Goal: Entertainment & Leisure: Browse casually

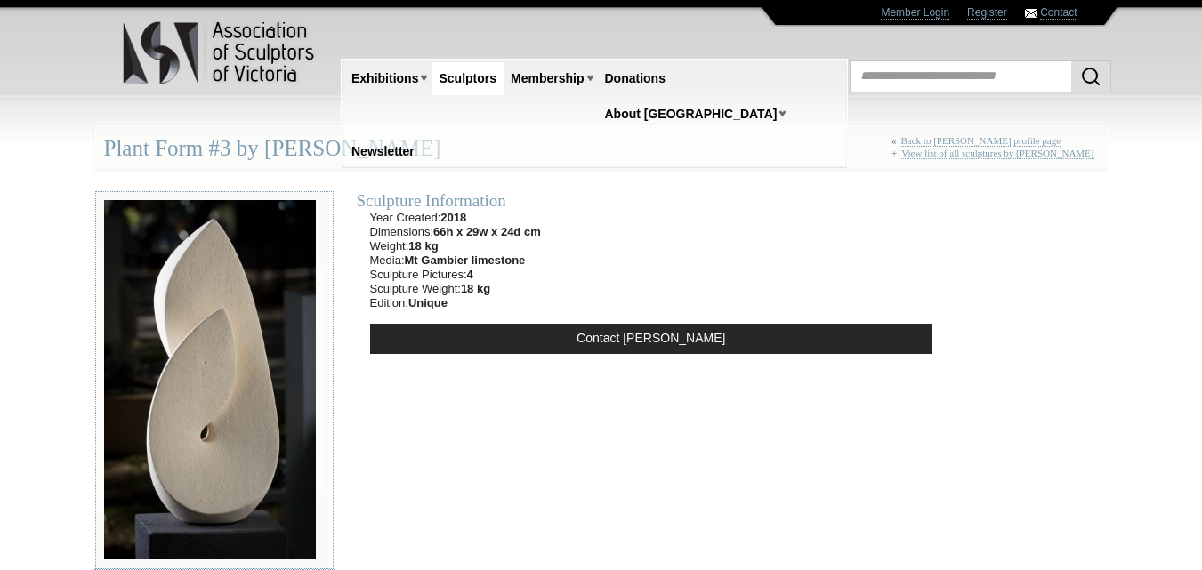
drag, startPoint x: 229, startPoint y: 524, endPoint x: 100, endPoint y: 393, distance: 183.7
click at [100, 393] on img at bounding box center [209, 380] width 231 height 380
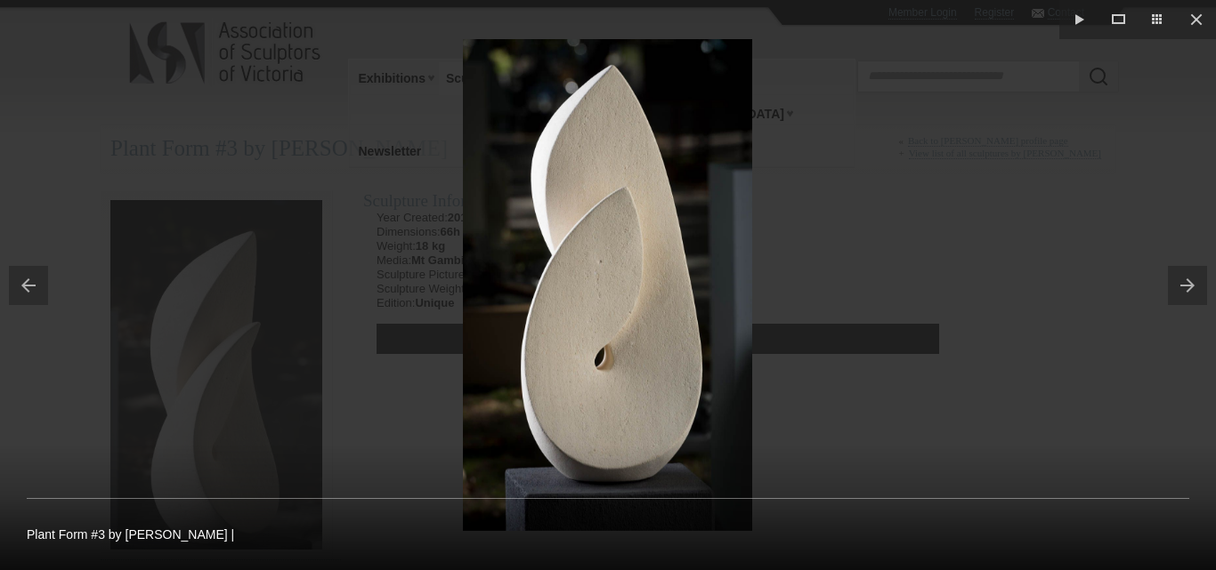
click at [1194, 283] on button at bounding box center [1191, 285] width 48 height 89
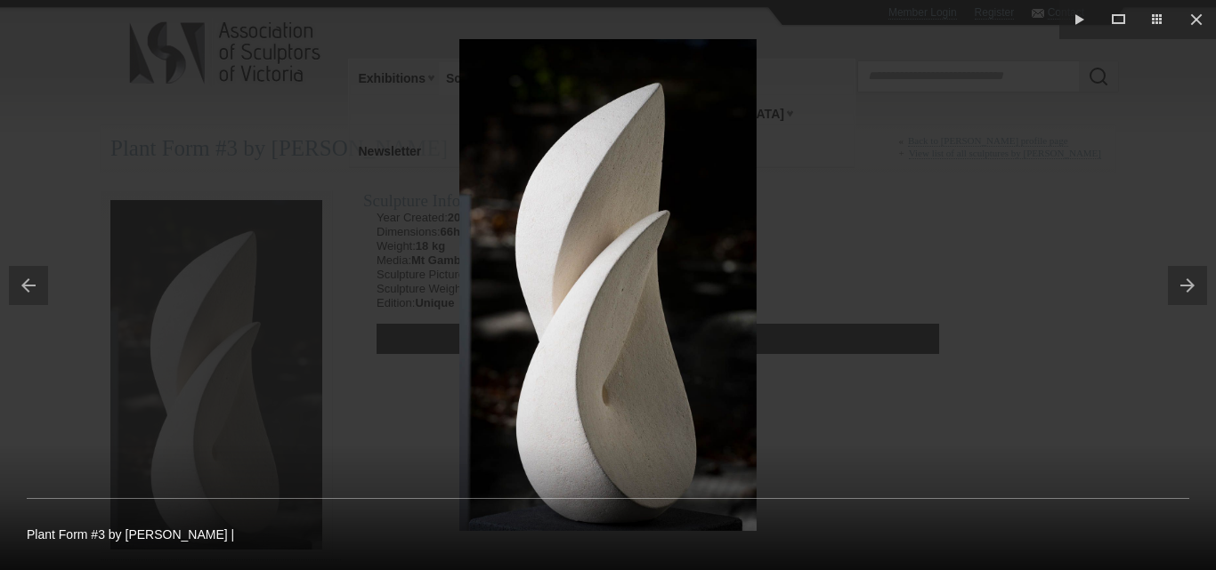
click at [1184, 295] on button at bounding box center [1191, 285] width 48 height 89
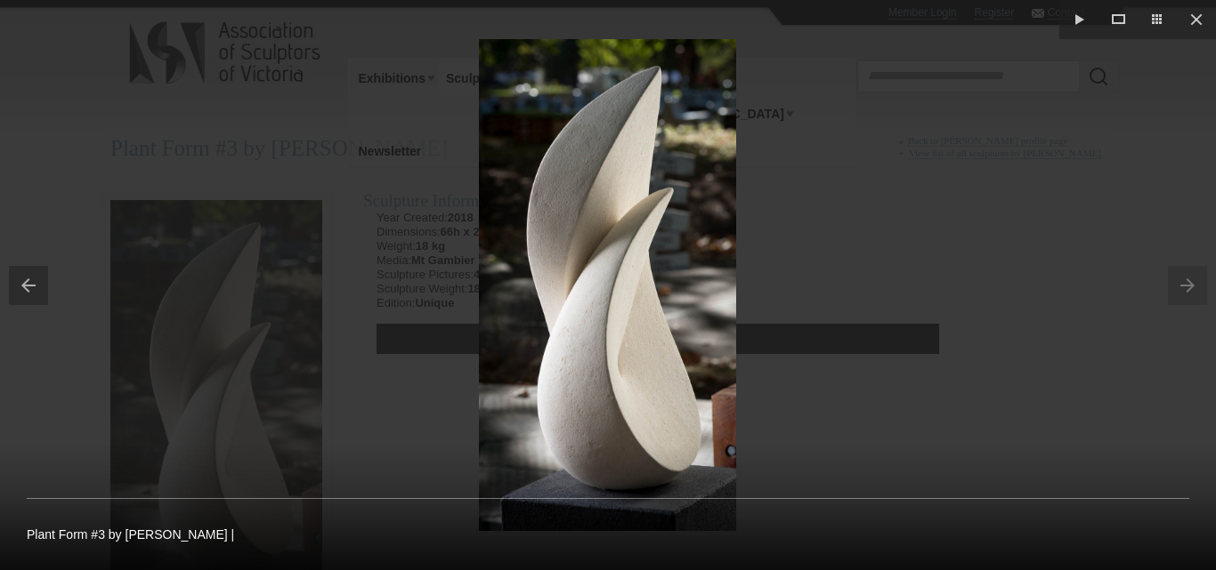
click at [30, 287] on button at bounding box center [24, 285] width 48 height 89
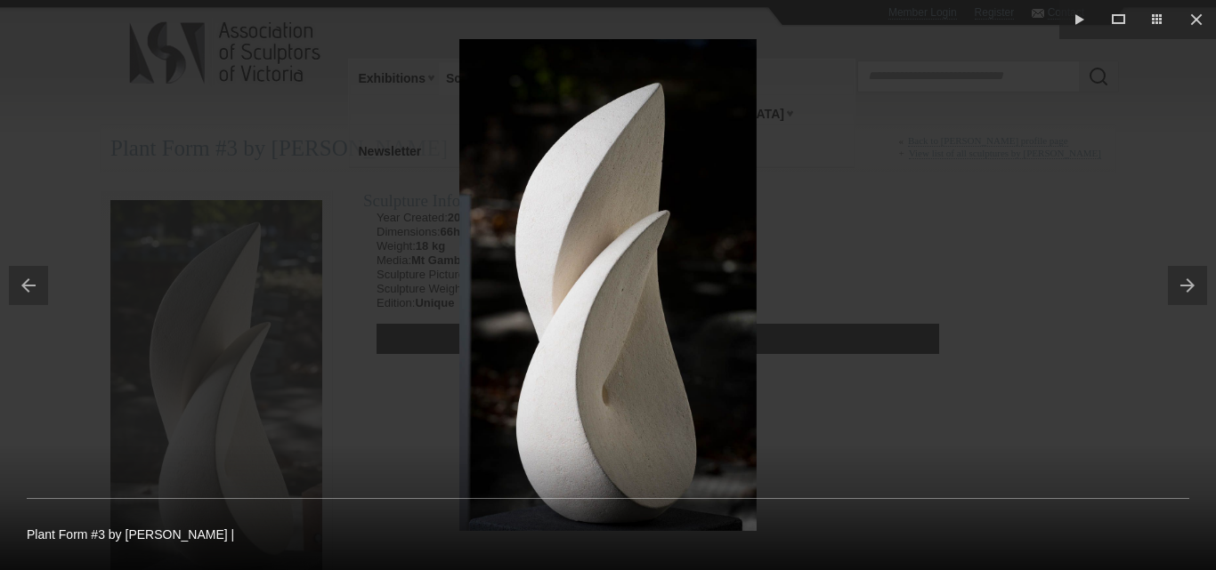
click at [29, 287] on button at bounding box center [24, 285] width 48 height 89
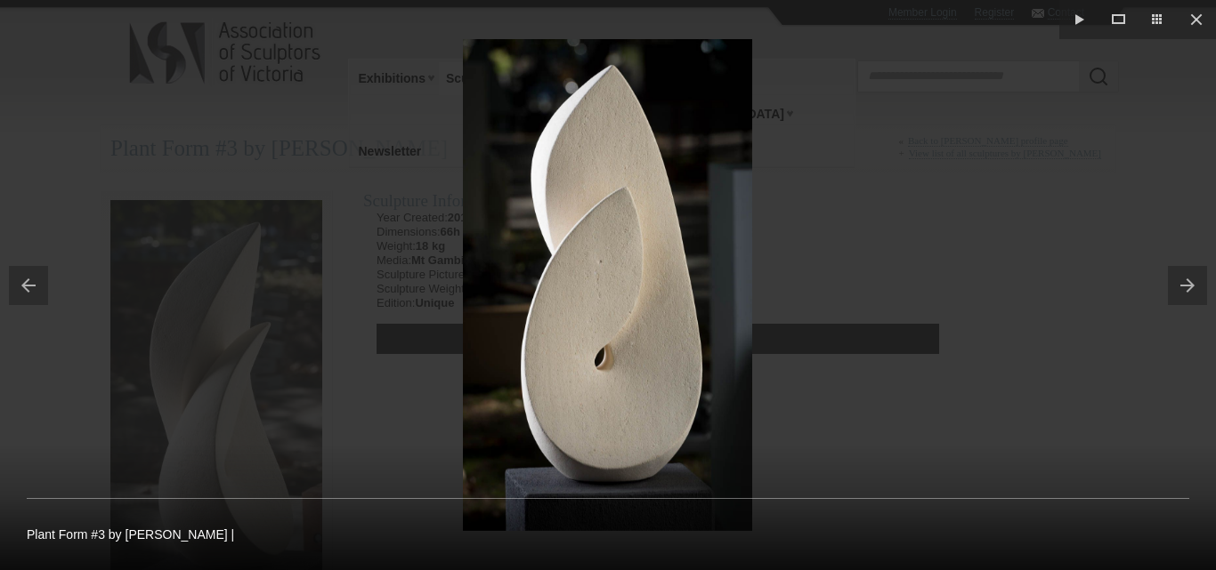
click at [29, 287] on button at bounding box center [24, 285] width 48 height 89
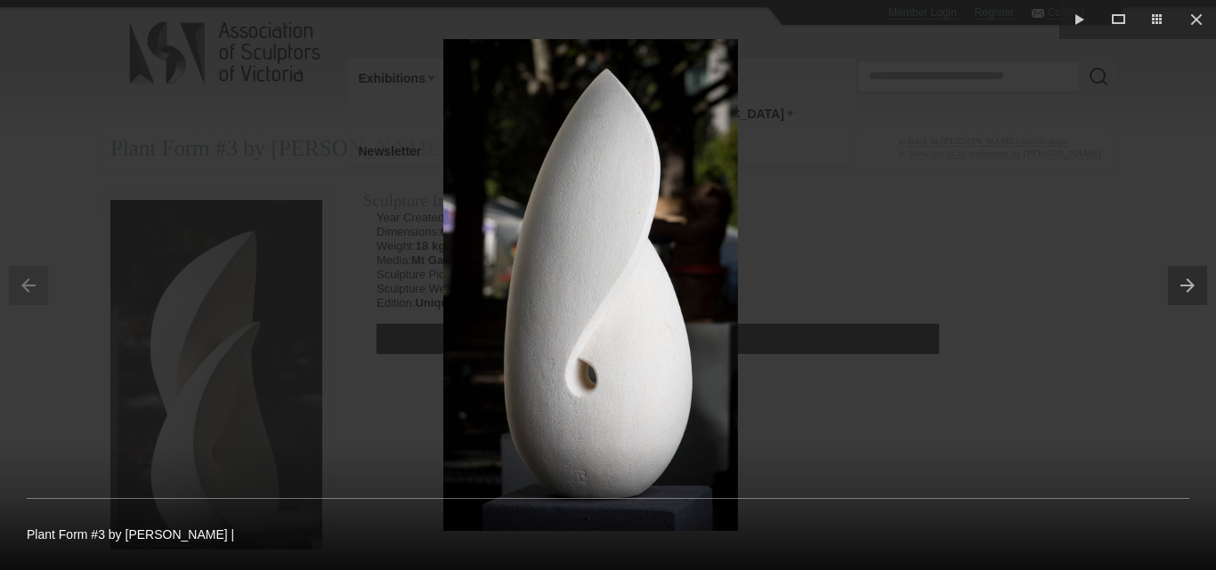
drag, startPoint x: 968, startPoint y: 16, endPoint x: 938, endPoint y: 19, distance: 30.4
click at [938, 19] on div at bounding box center [591, 285] width 1216 height 570
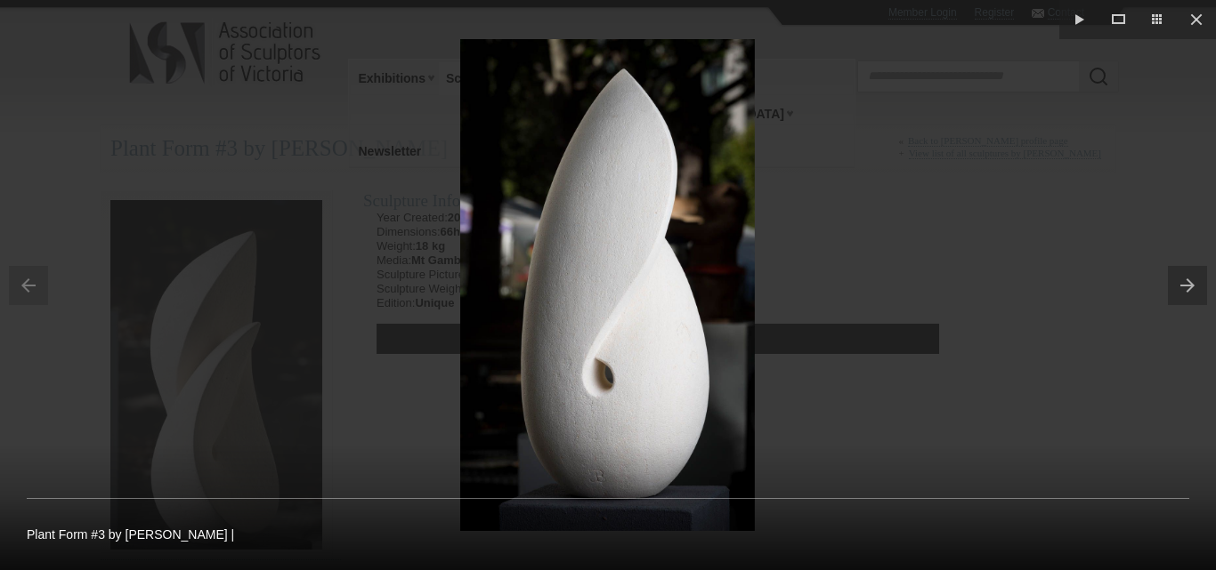
click at [1186, 271] on button at bounding box center [1191, 285] width 48 height 89
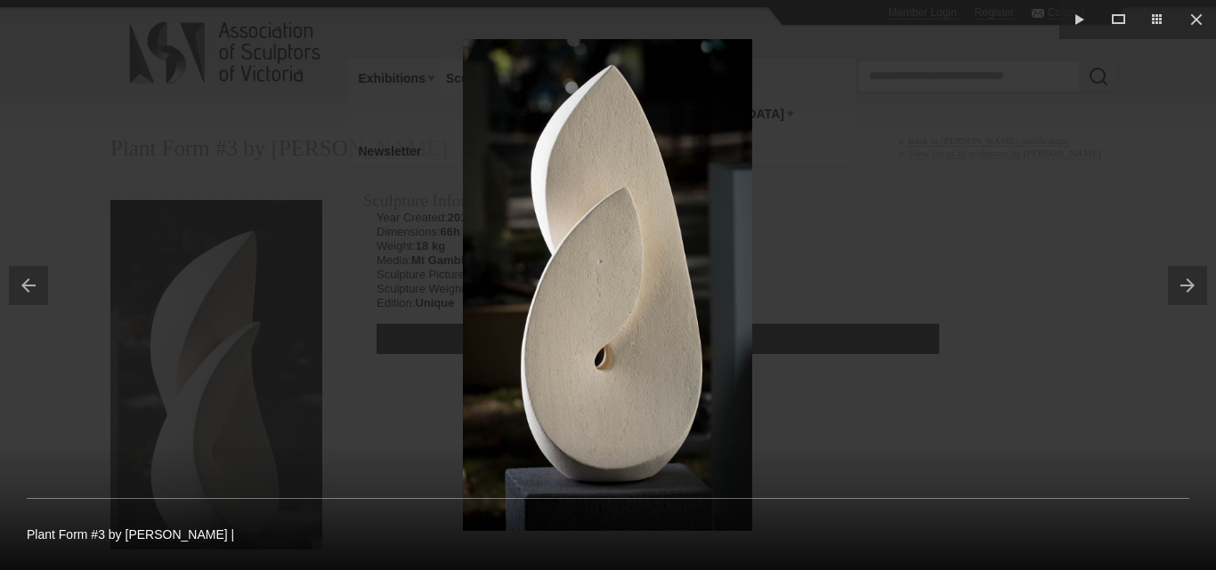
click at [1186, 271] on button at bounding box center [1191, 285] width 48 height 89
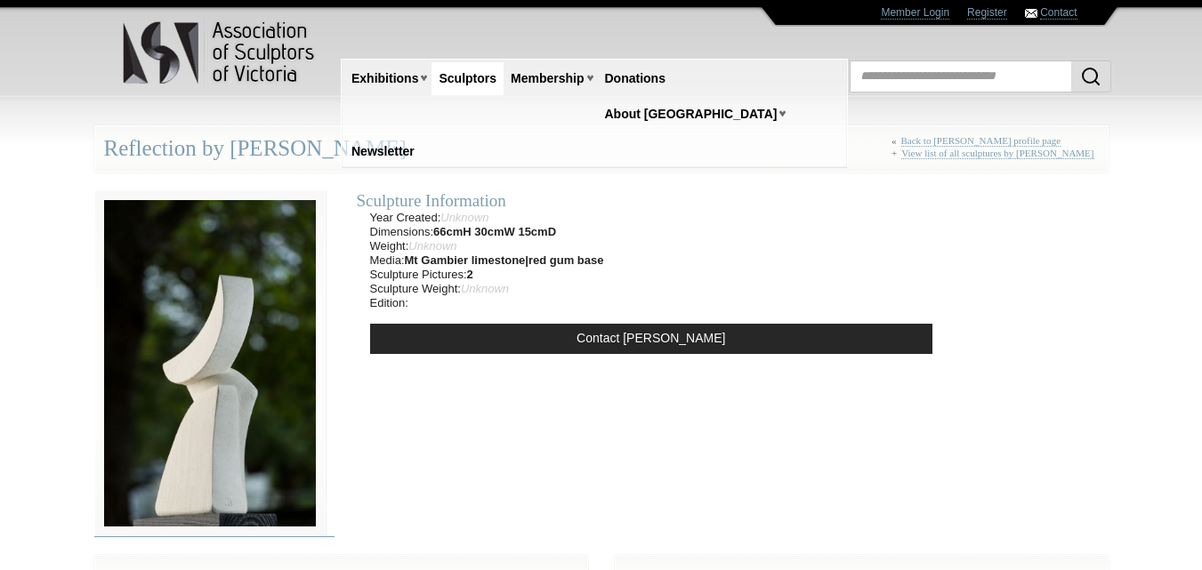
click at [248, 311] on img at bounding box center [209, 363] width 231 height 347
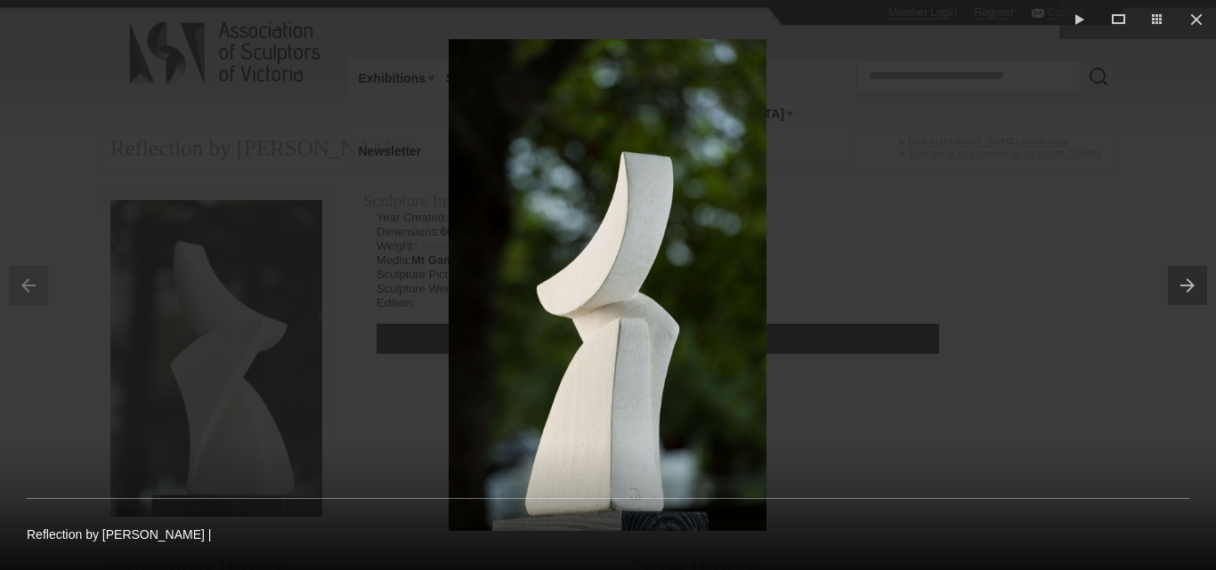
click at [1187, 290] on button at bounding box center [1191, 285] width 48 height 89
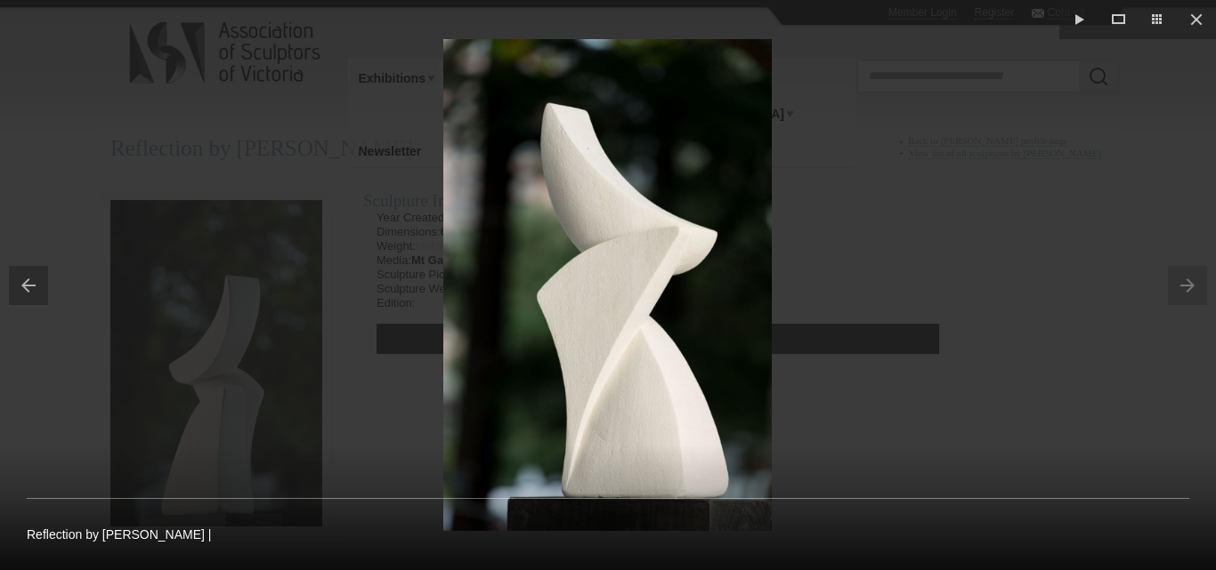
click at [28, 280] on button at bounding box center [24, 285] width 48 height 89
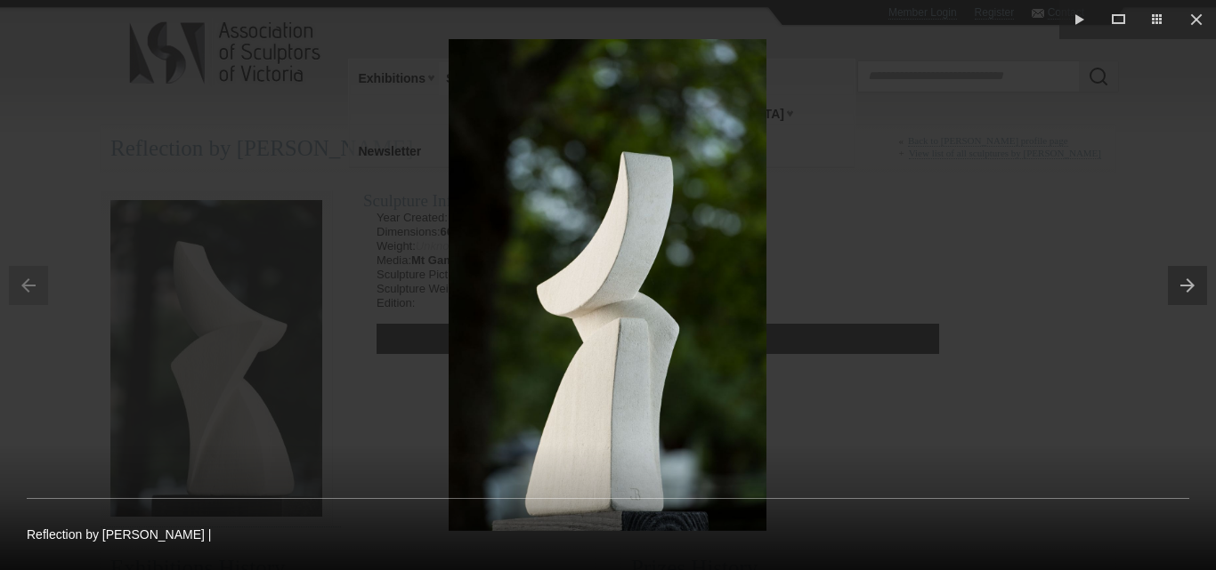
click at [594, 326] on img at bounding box center [607, 285] width 318 height 492
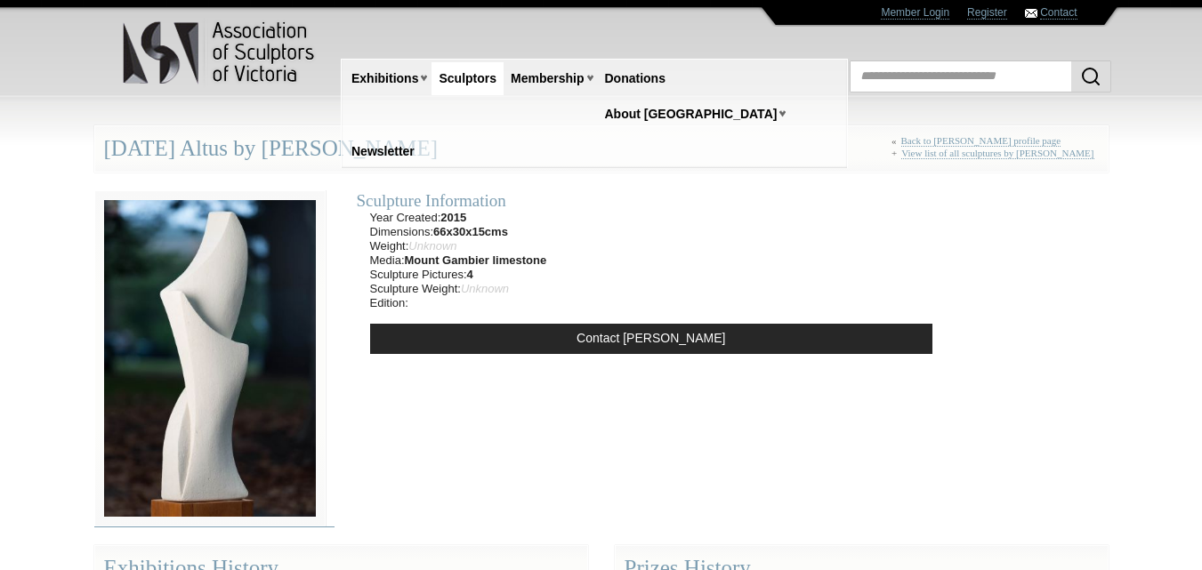
click at [255, 411] on img at bounding box center [209, 358] width 231 height 337
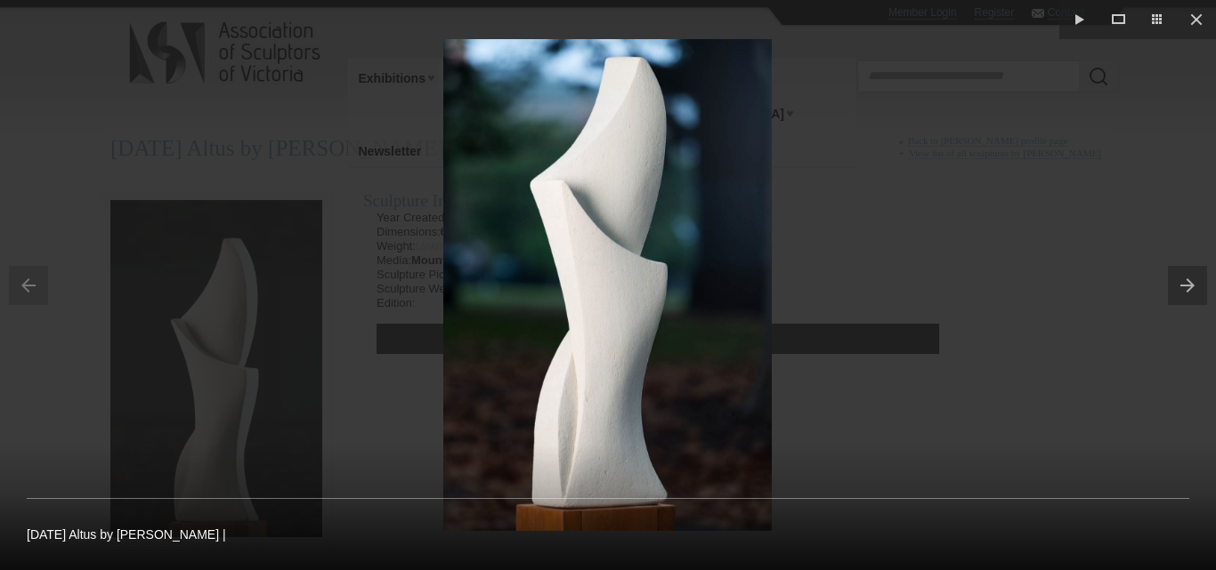
click at [1195, 287] on button at bounding box center [1191, 285] width 48 height 89
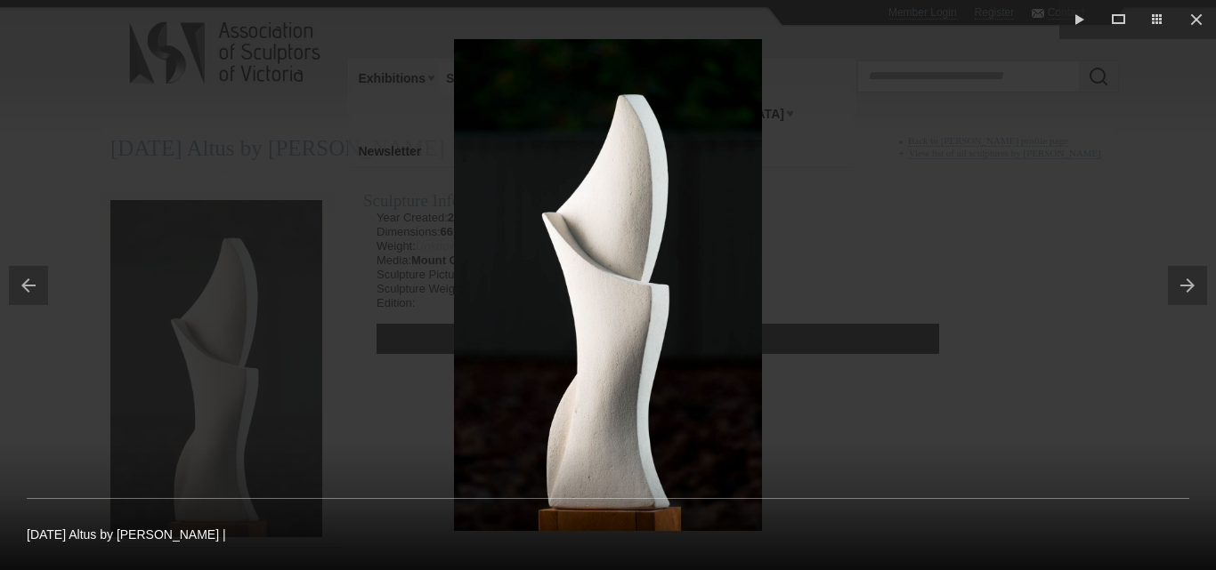
click at [1192, 275] on button at bounding box center [1191, 285] width 48 height 89
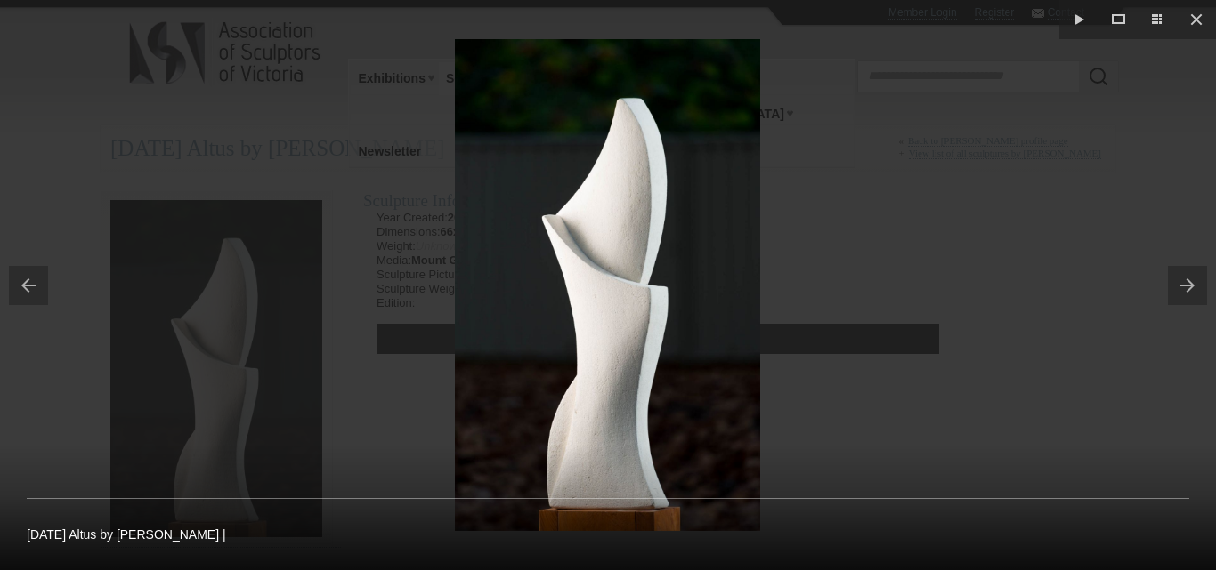
click at [1192, 286] on button at bounding box center [1191, 285] width 48 height 89
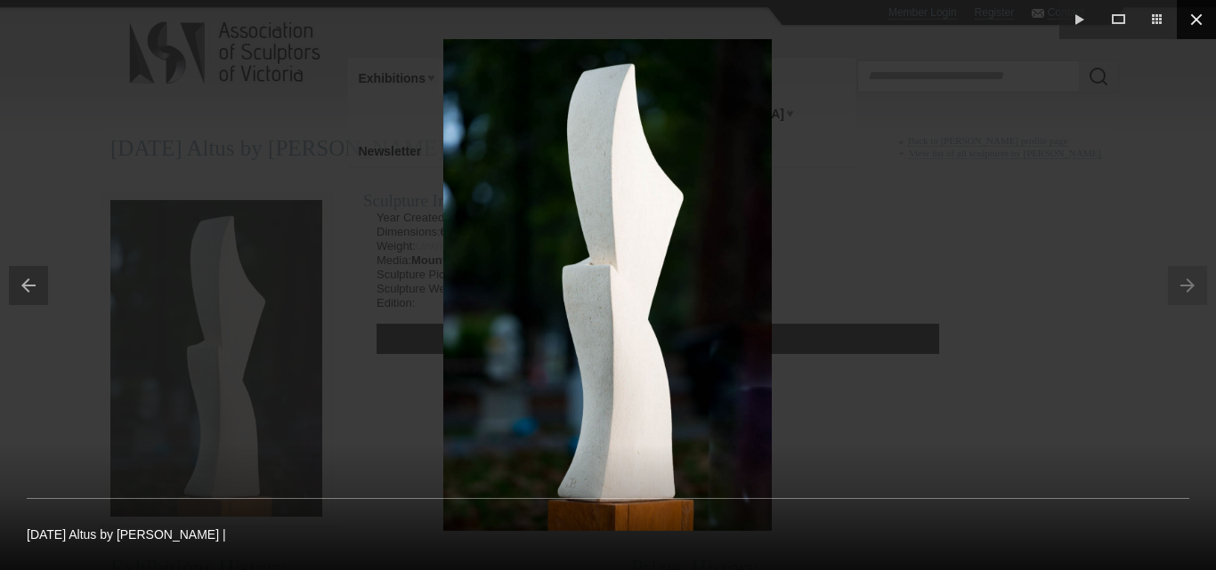
click at [1193, 20] on button at bounding box center [1195, 19] width 39 height 39
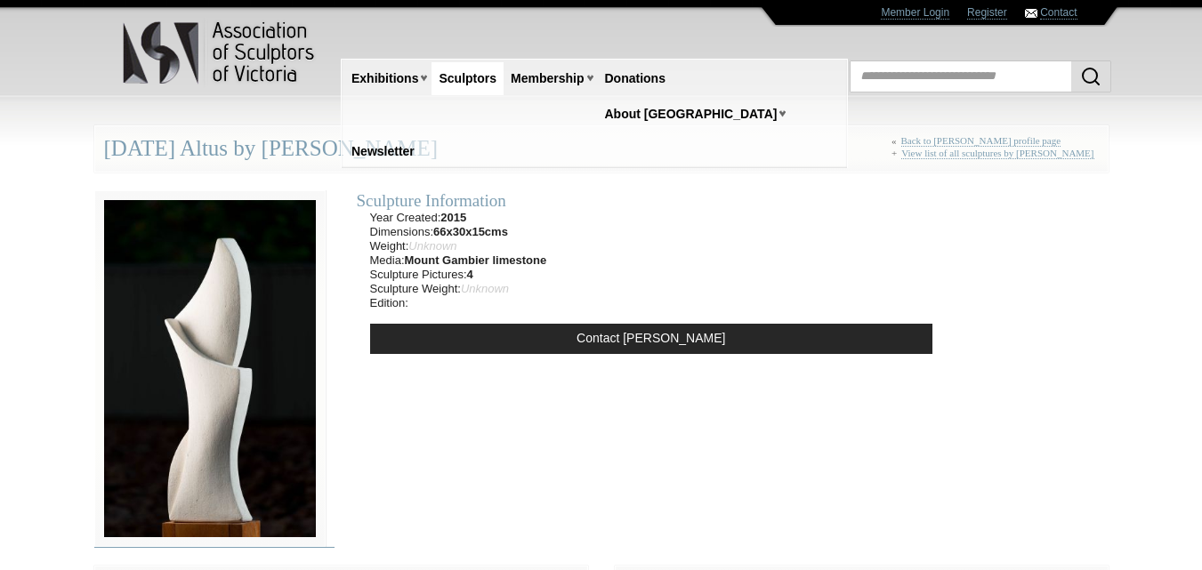
click at [327, 349] on link at bounding box center [214, 369] width 240 height 358
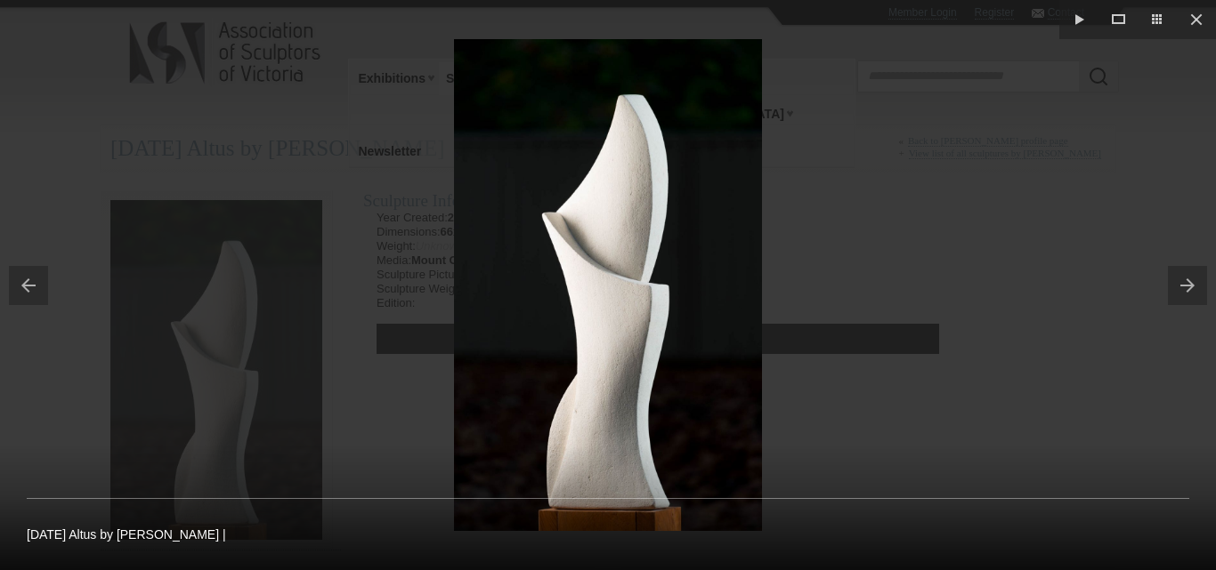
click at [1193, 279] on button at bounding box center [1191, 285] width 48 height 89
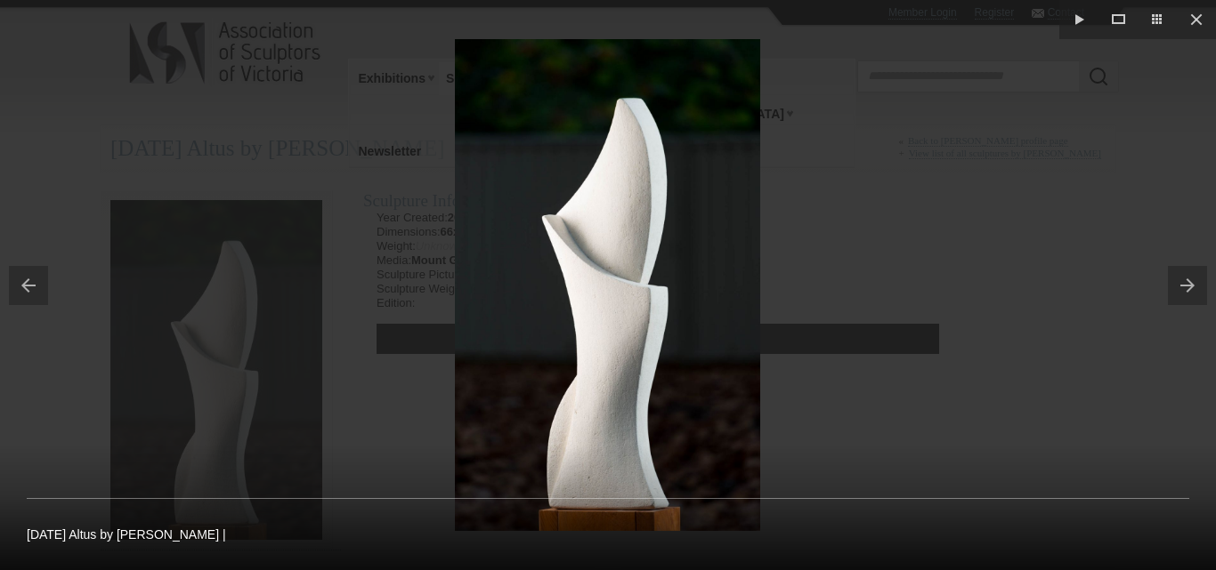
click at [1193, 279] on button at bounding box center [1191, 285] width 48 height 89
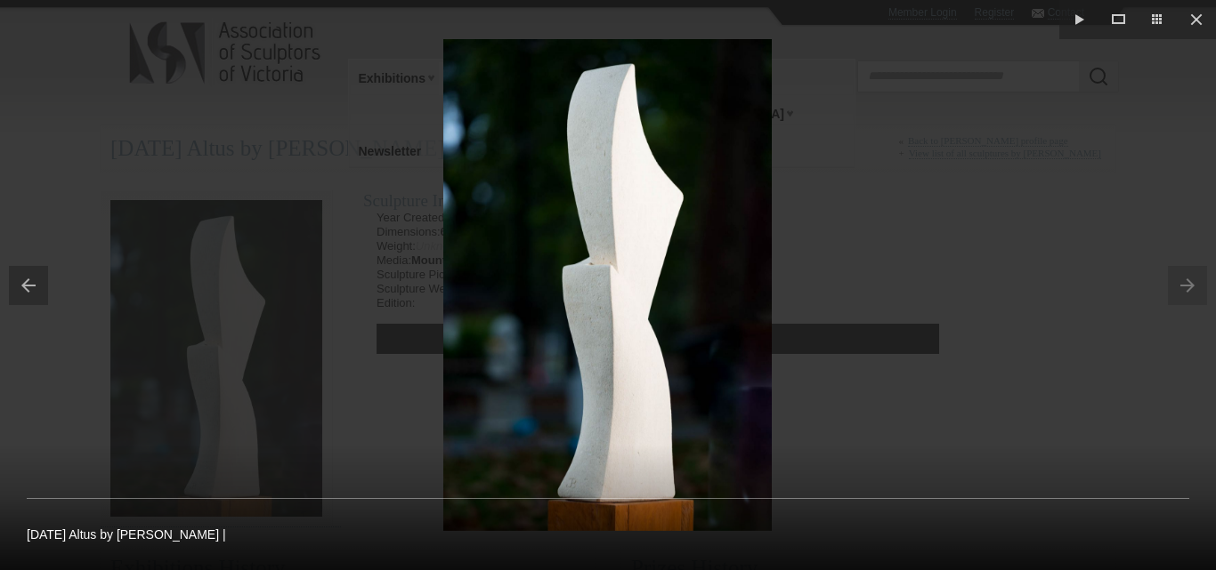
click at [28, 280] on button at bounding box center [24, 285] width 48 height 89
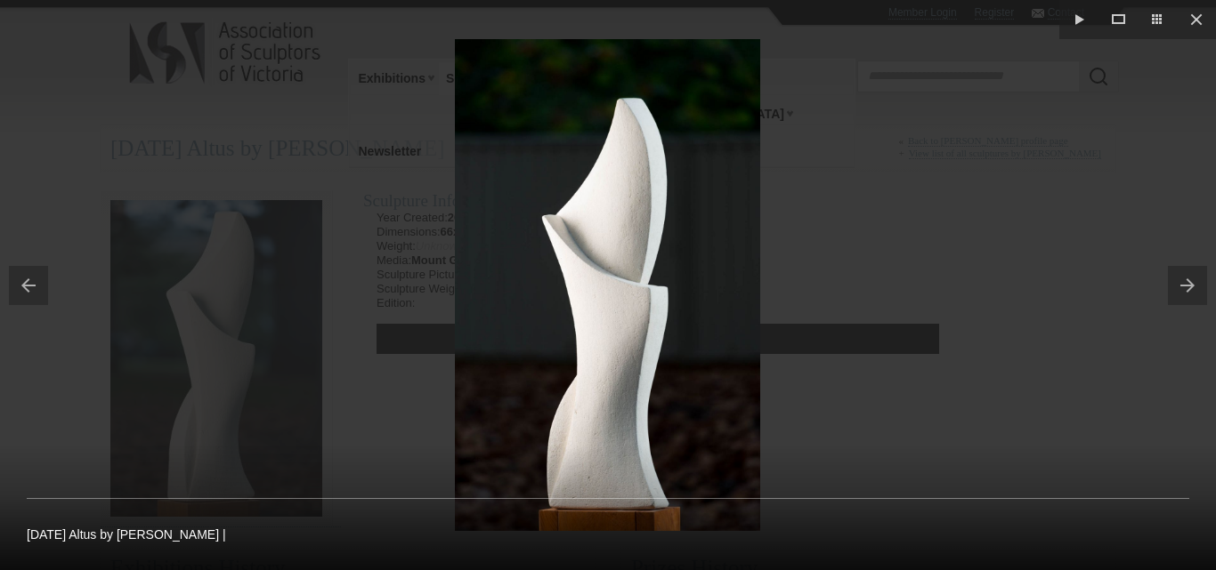
click at [28, 280] on button at bounding box center [24, 285] width 48 height 89
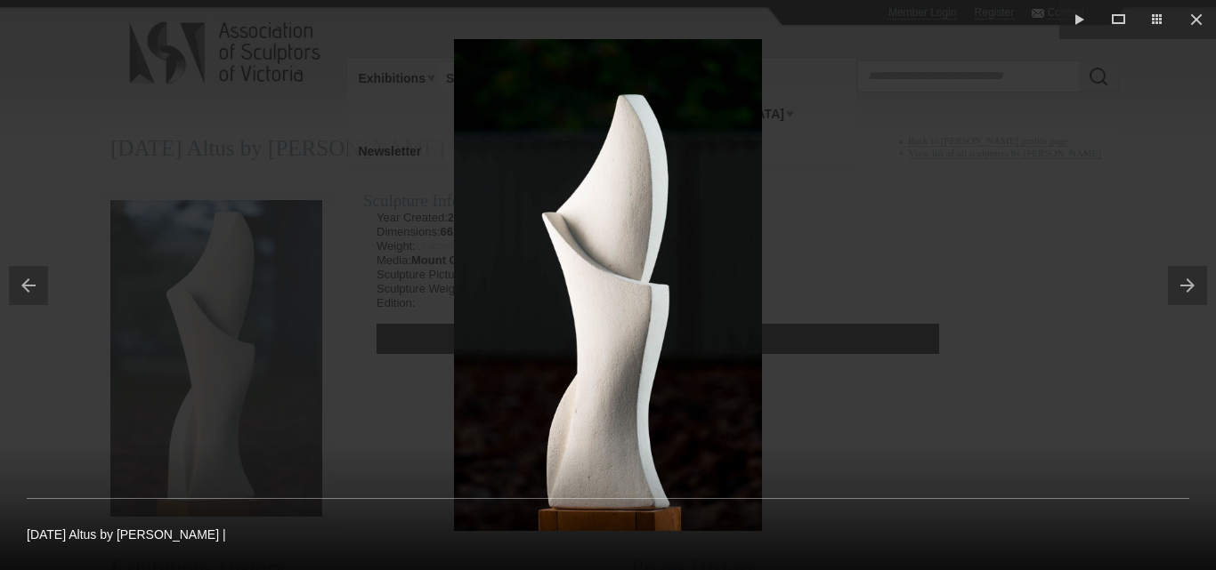
click at [28, 280] on button at bounding box center [24, 285] width 48 height 89
